Goal: Transaction & Acquisition: Purchase product/service

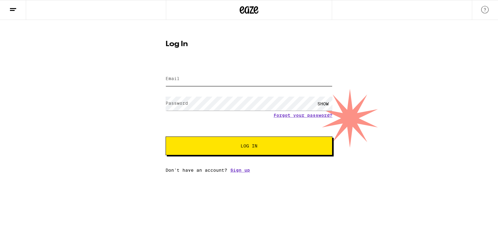
click at [216, 86] on input "Email" at bounding box center [249, 79] width 167 height 14
type input "l.n.lavenant@gmail.com"
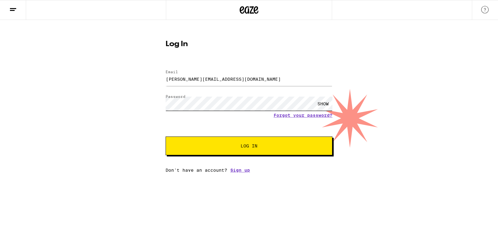
click at [166, 136] on button "Log In" at bounding box center [249, 145] width 167 height 19
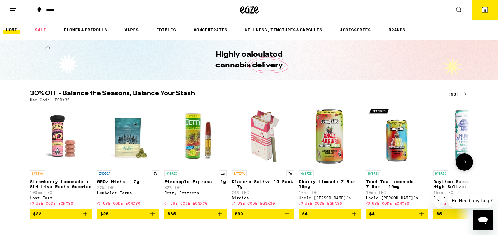
scroll to position [5, 0]
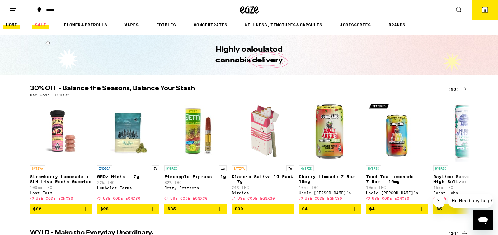
click at [32, 22] on link "SALE" at bounding box center [40, 24] width 17 height 7
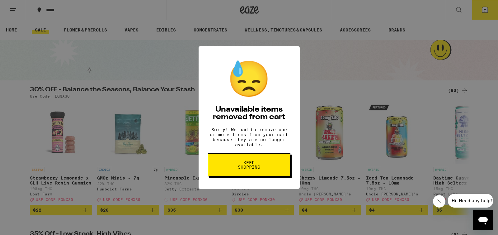
click at [254, 165] on span "Keep Shopping" at bounding box center [249, 164] width 32 height 9
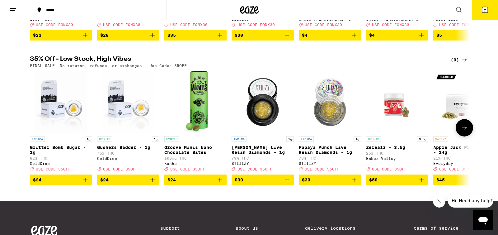
scroll to position [173, 0]
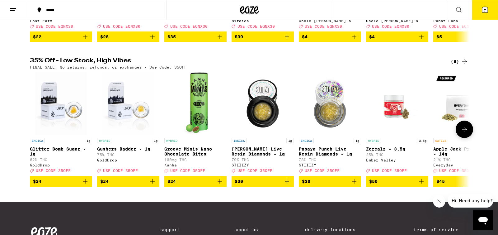
click at [469, 137] on button at bounding box center [463, 128] width 17 height 17
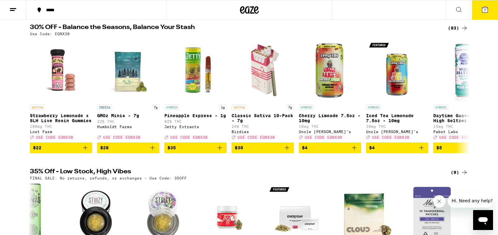
scroll to position [57, 0]
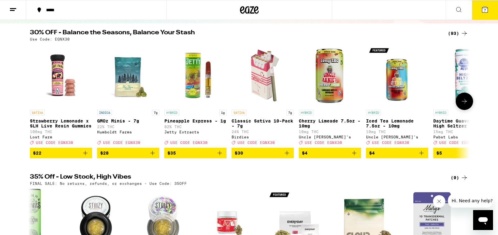
click at [84, 156] on icon "Add to bag" at bounding box center [85, 152] width 7 height 7
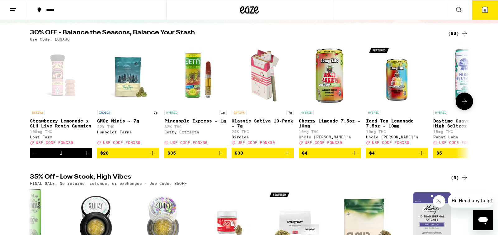
click at [462, 105] on icon at bounding box center [463, 100] width 7 height 7
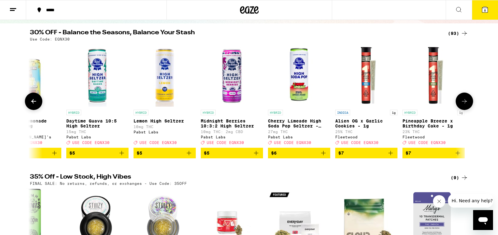
scroll to position [0, 370]
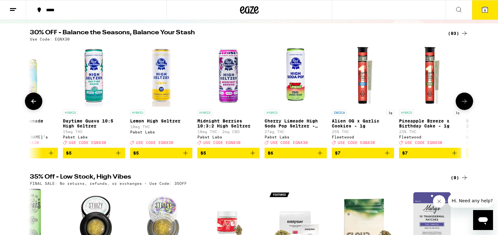
click at [462, 105] on icon at bounding box center [463, 100] width 7 height 7
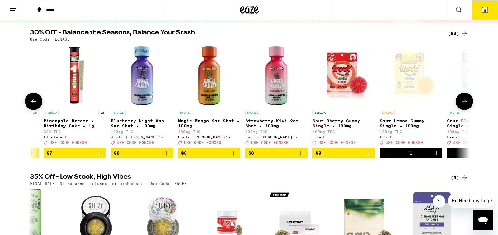
scroll to position [0, 740]
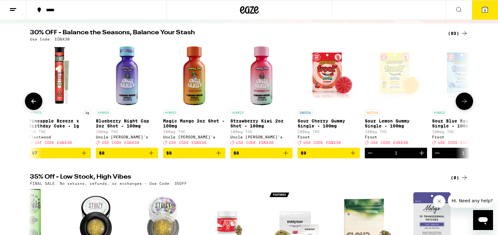
click at [350, 156] on icon "Add to bag" at bounding box center [352, 152] width 7 height 7
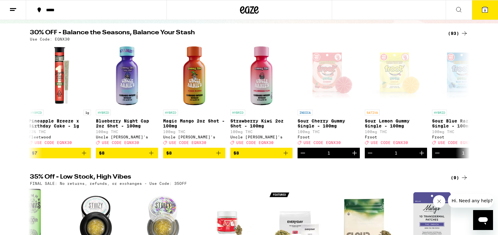
click at [488, 14] on button "9" at bounding box center [485, 9] width 26 height 19
